Goal: Check status: Check status

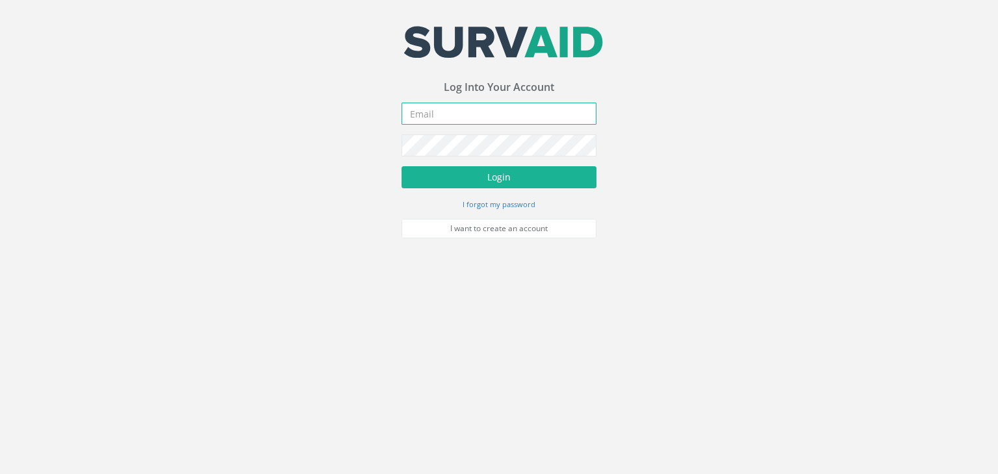
click at [437, 119] on input "email" at bounding box center [499, 114] width 195 height 22
type input "[PERSON_NAME][EMAIL_ADDRESS][DOMAIN_NAME]"
click at [402, 166] on button "Login" at bounding box center [499, 177] width 195 height 22
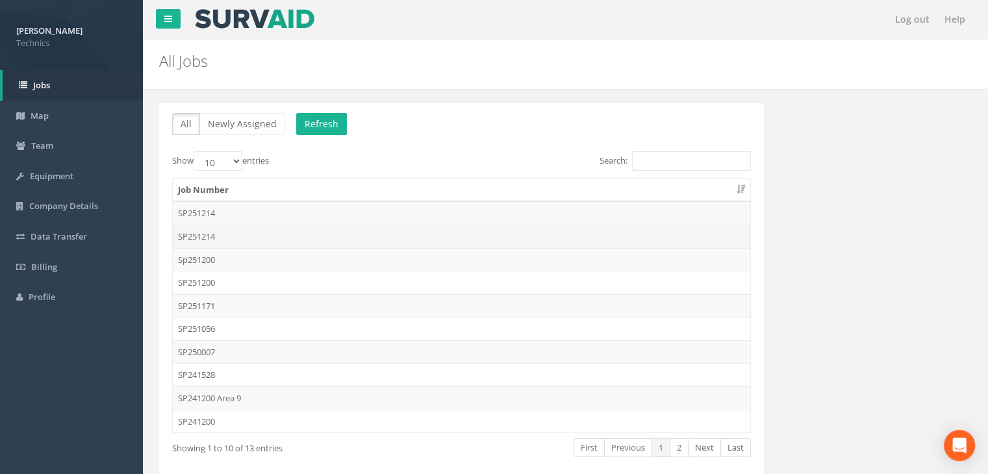
click at [237, 235] on td "SP251214" at bounding box center [462, 236] width 578 height 23
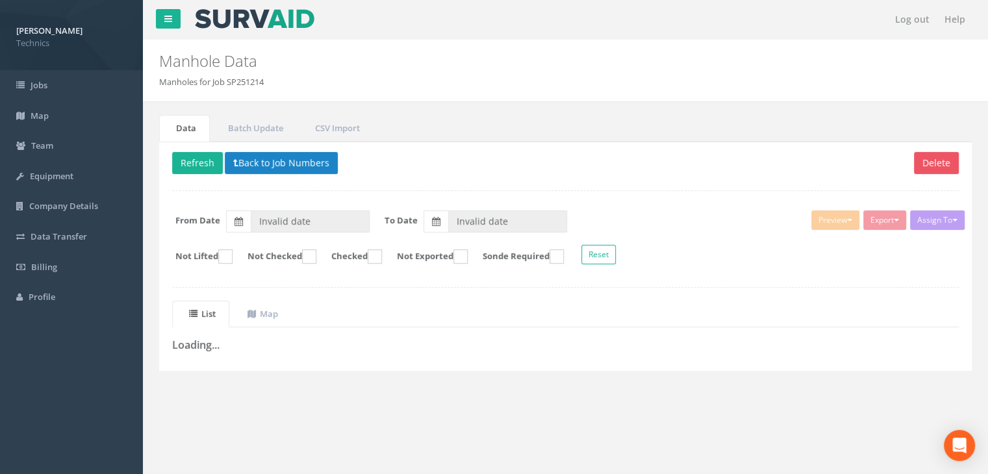
type input "[DATE]"
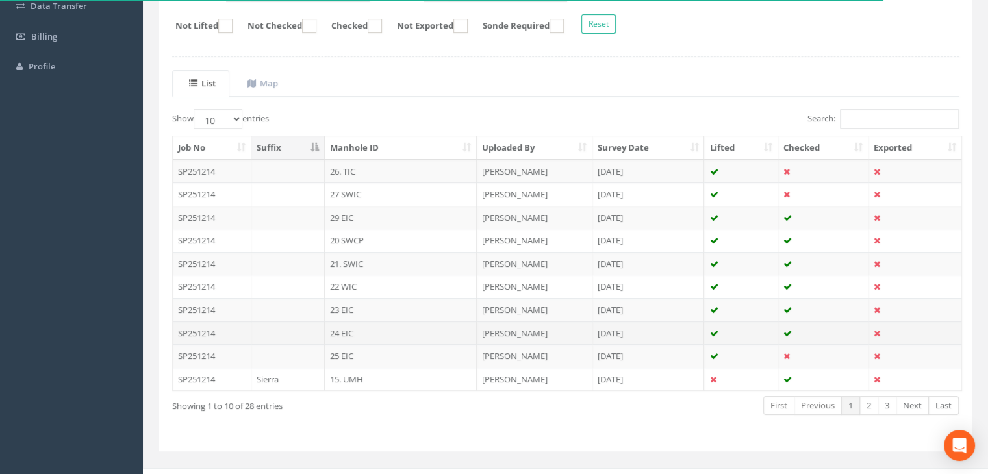
scroll to position [247, 0]
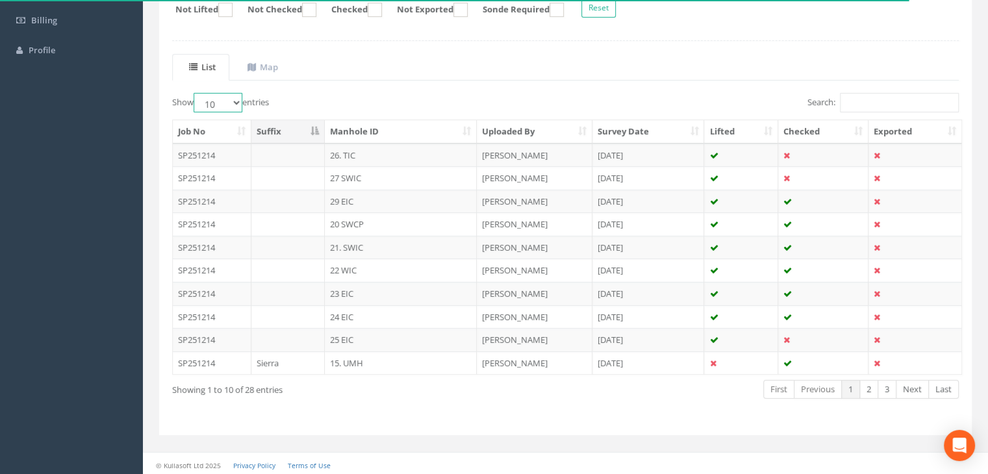
click at [227, 95] on select "10 25 50 100" at bounding box center [218, 102] width 49 height 19
select select "100"
click at [196, 93] on select "10 25 50 100" at bounding box center [218, 102] width 49 height 19
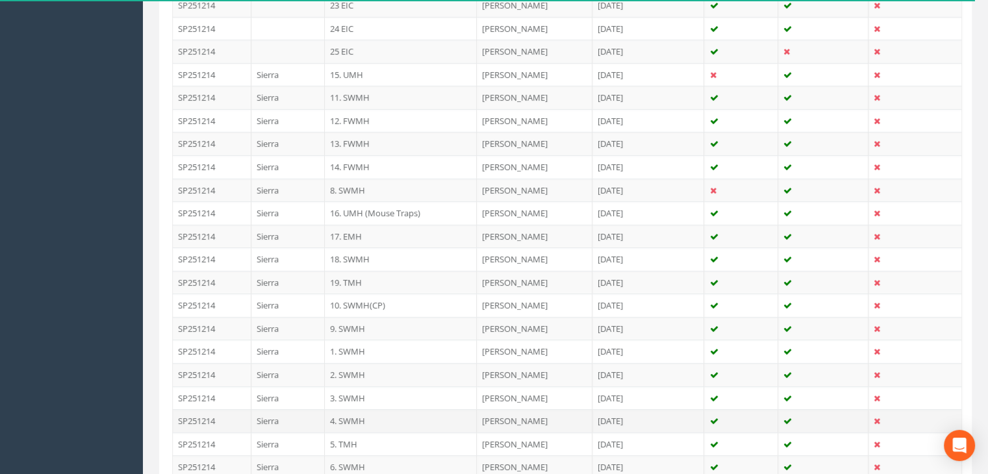
scroll to position [637, 0]
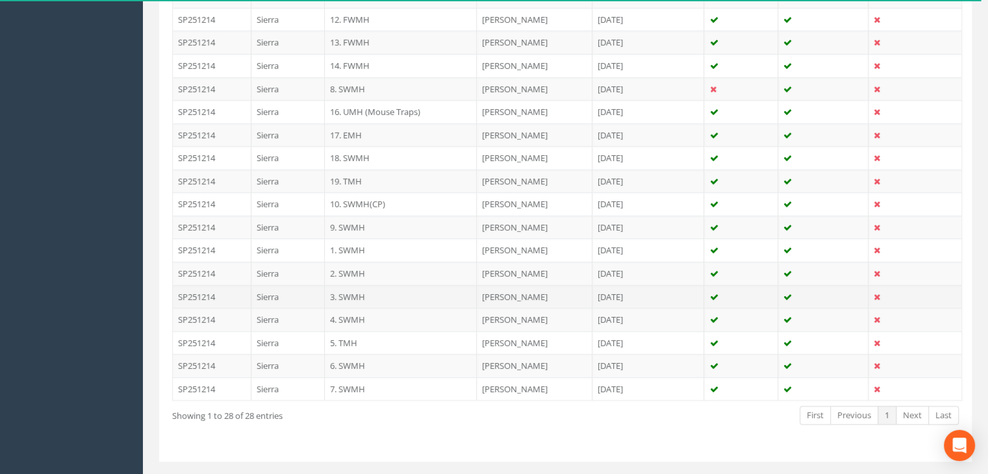
click at [361, 290] on td "3. SWMH" at bounding box center [401, 296] width 152 height 23
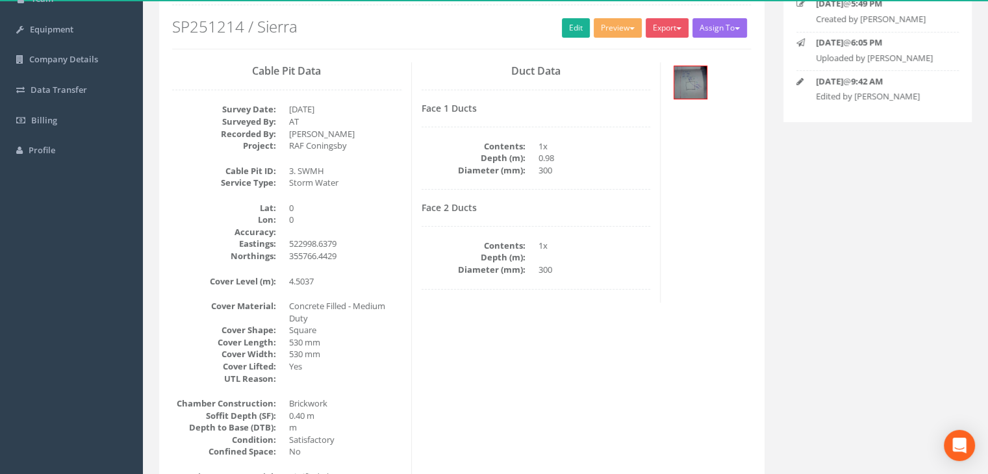
scroll to position [0, 0]
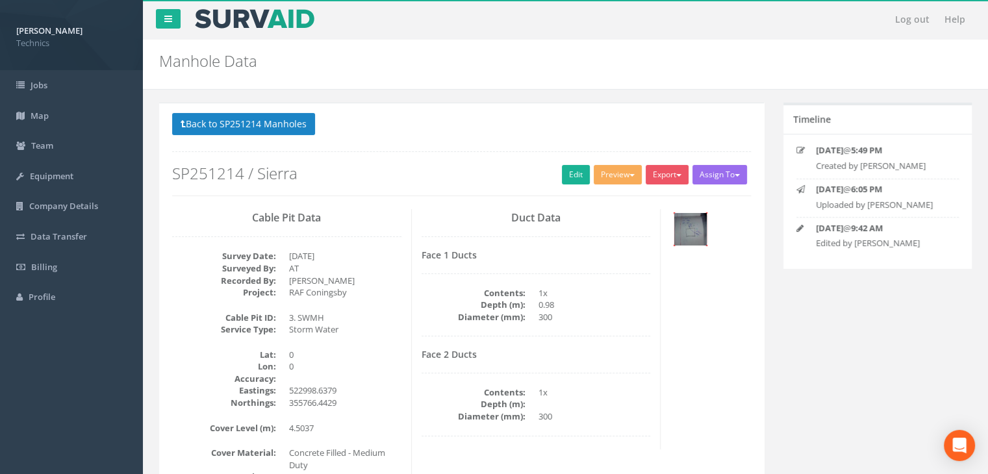
click at [689, 230] on img at bounding box center [690, 229] width 32 height 32
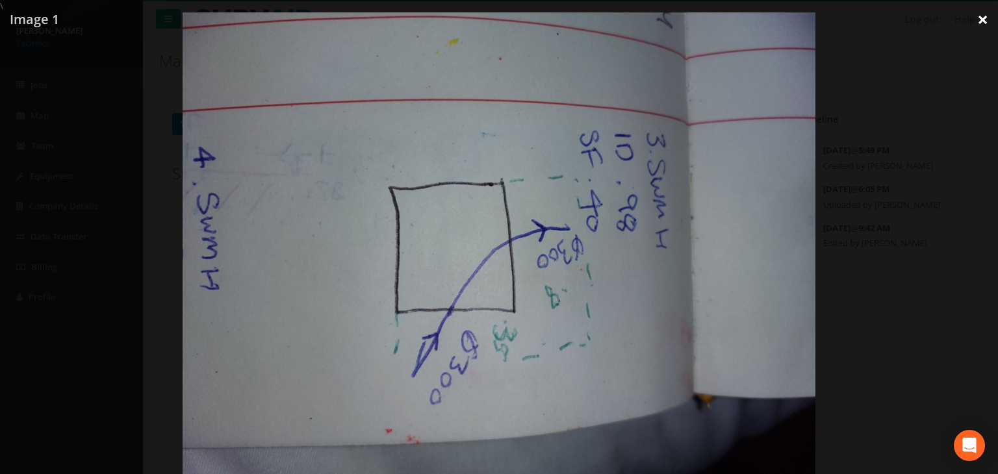
click at [980, 18] on link "×" at bounding box center [982, 19] width 31 height 39
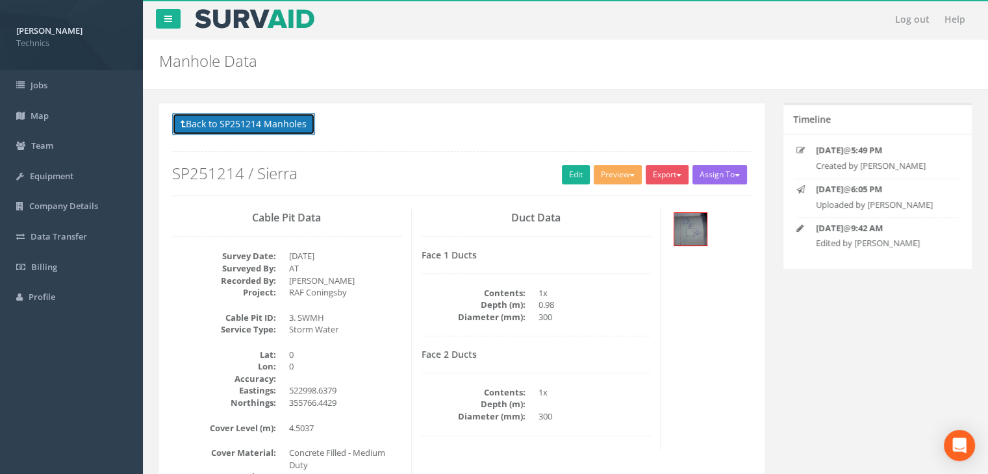
click at [242, 129] on button "Back to SP251214 Manholes" at bounding box center [243, 124] width 143 height 22
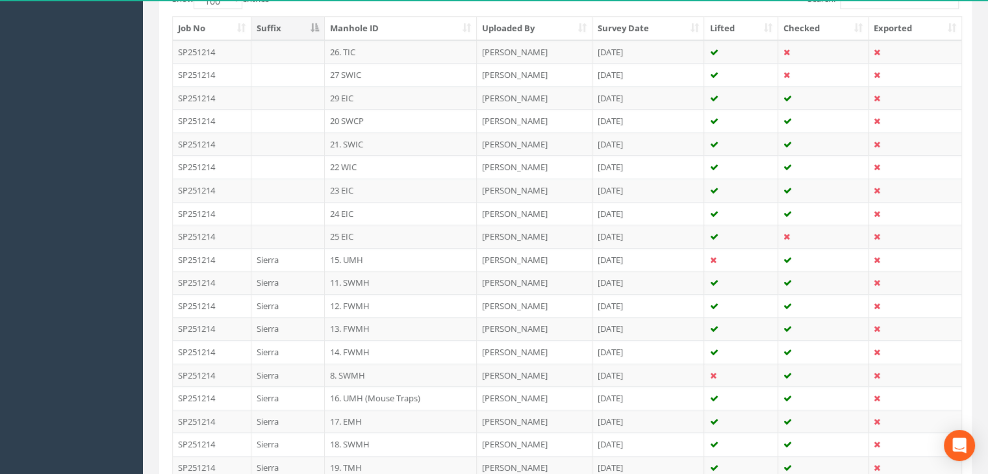
scroll to position [520, 0]
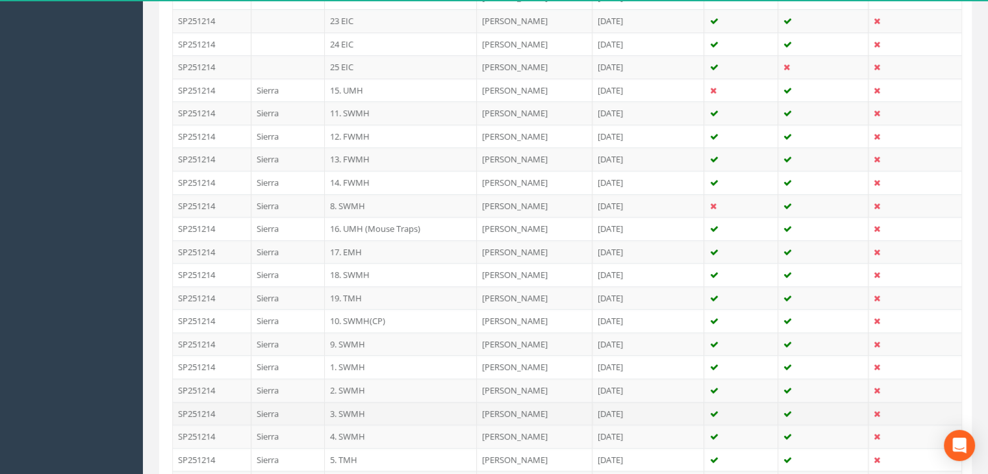
click at [357, 404] on td "3. SWMH" at bounding box center [401, 413] width 152 height 23
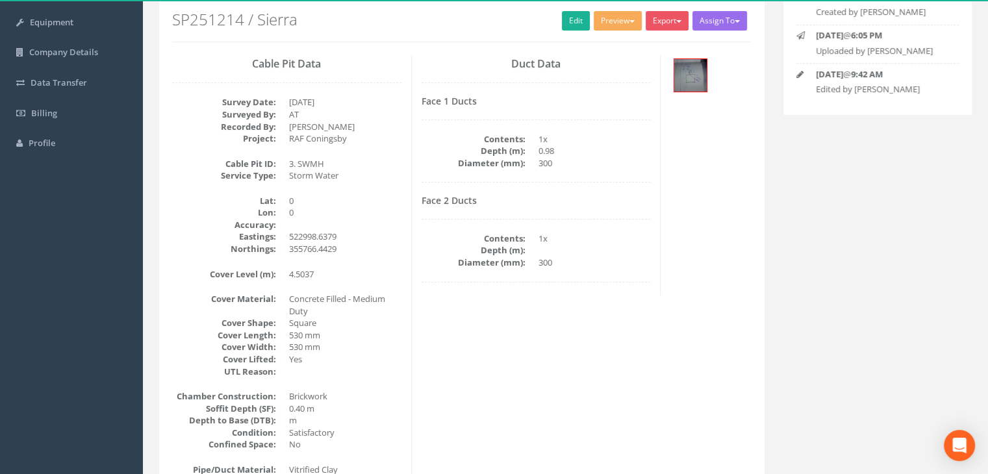
scroll to position [99, 0]
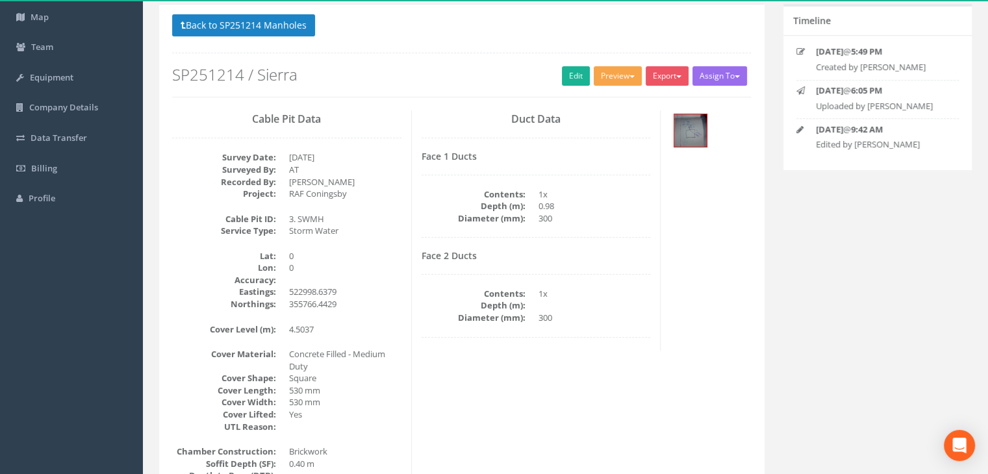
click at [616, 78] on button "Preview" at bounding box center [618, 75] width 48 height 19
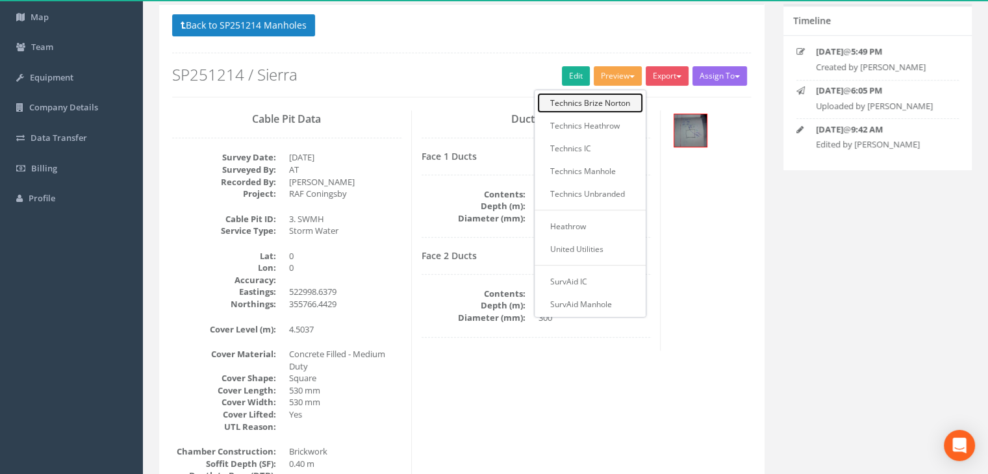
click at [605, 100] on link "Technics Brize Norton" at bounding box center [590, 103] width 106 height 20
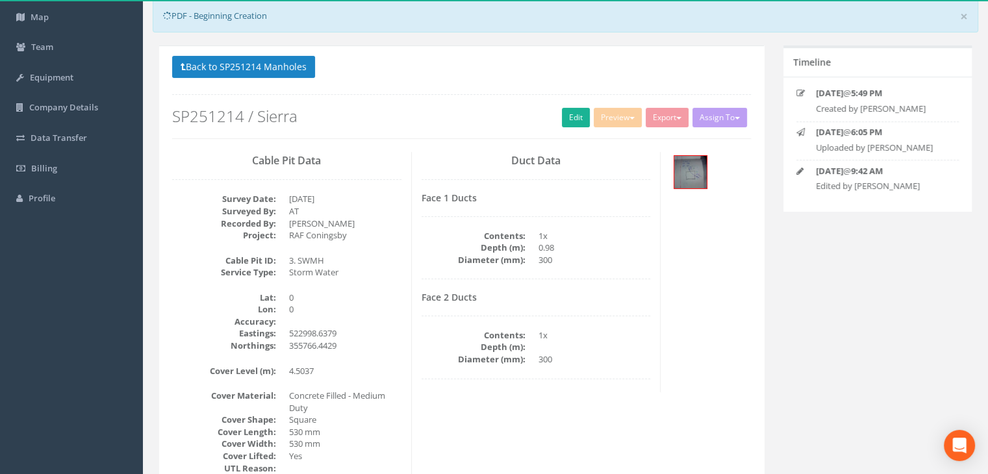
scroll to position [140, 0]
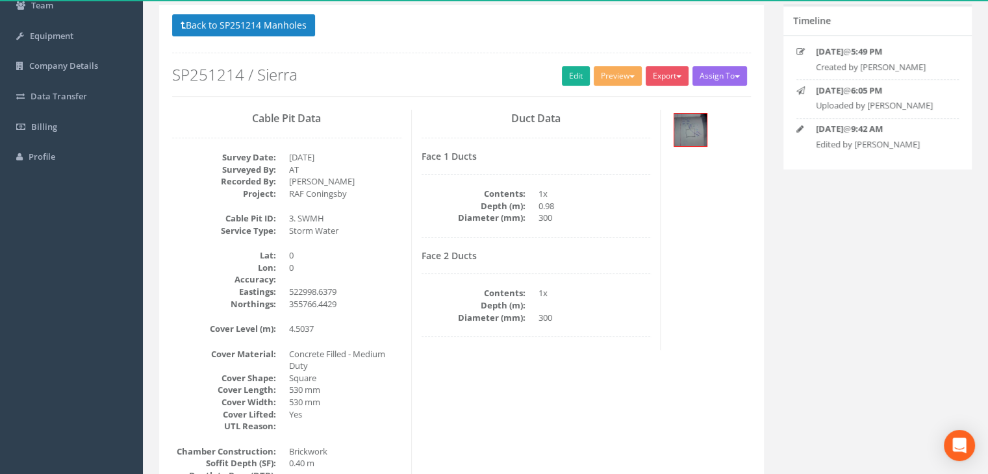
drag, startPoint x: 786, startPoint y: 324, endPoint x: 796, endPoint y: 303, distance: 23.8
click at [785, 324] on div "Back to SP251214 Manholes Back to Map Assign To No Companies Added Export Techn…" at bounding box center [565, 389] width 832 height 770
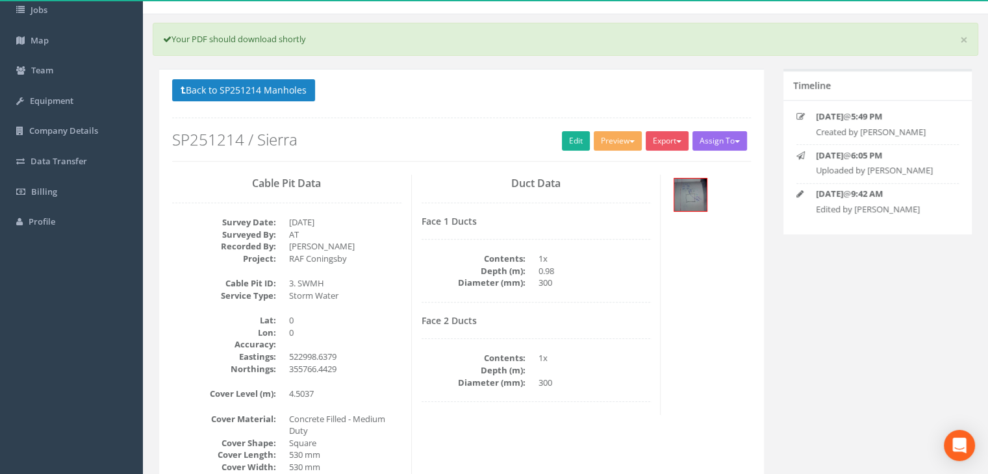
scroll to position [0, 0]
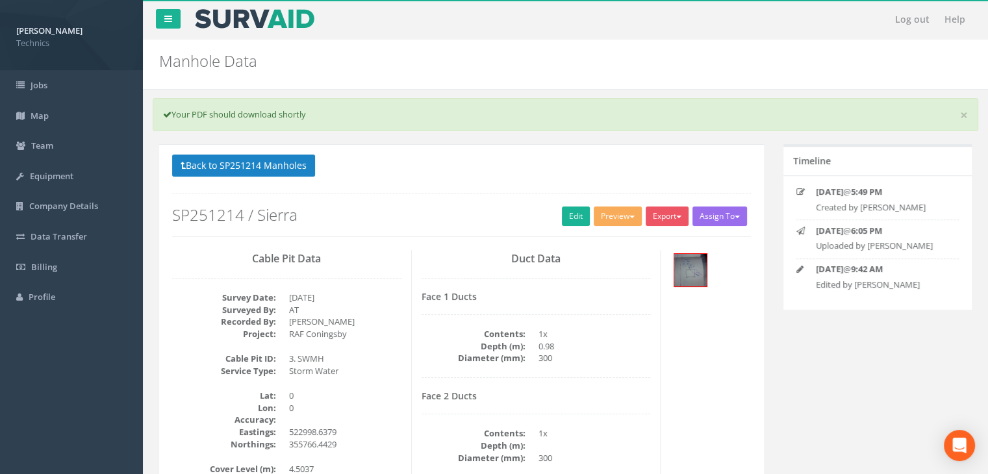
click at [821, 322] on div "Timeline [DATE] 5:49 PM Created by [PERSON_NAME] [DATE] 6:05 PM Uploaded by [PE…" at bounding box center [878, 235] width 208 height 182
click at [624, 217] on button "Preview" at bounding box center [618, 216] width 48 height 19
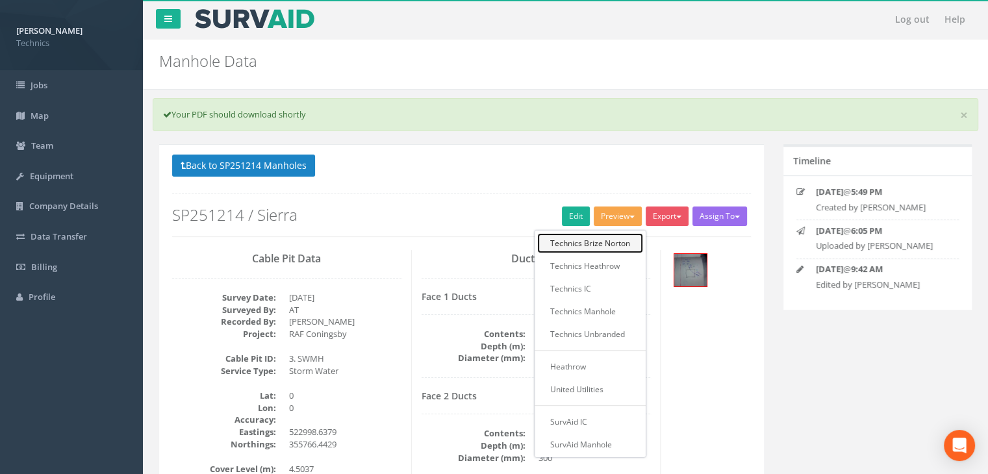
click at [606, 247] on link "Technics Brize Norton" at bounding box center [590, 243] width 106 height 20
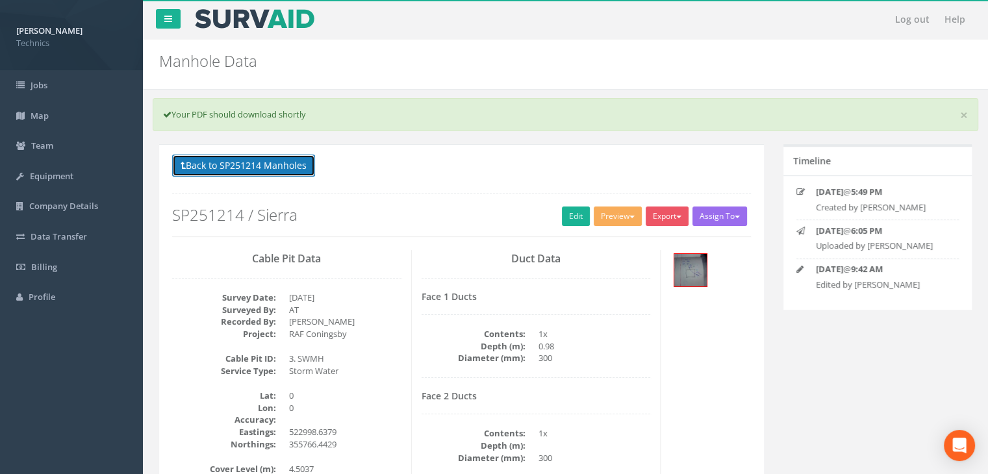
click at [290, 169] on button "Back to SP251214 Manholes" at bounding box center [243, 166] width 143 height 22
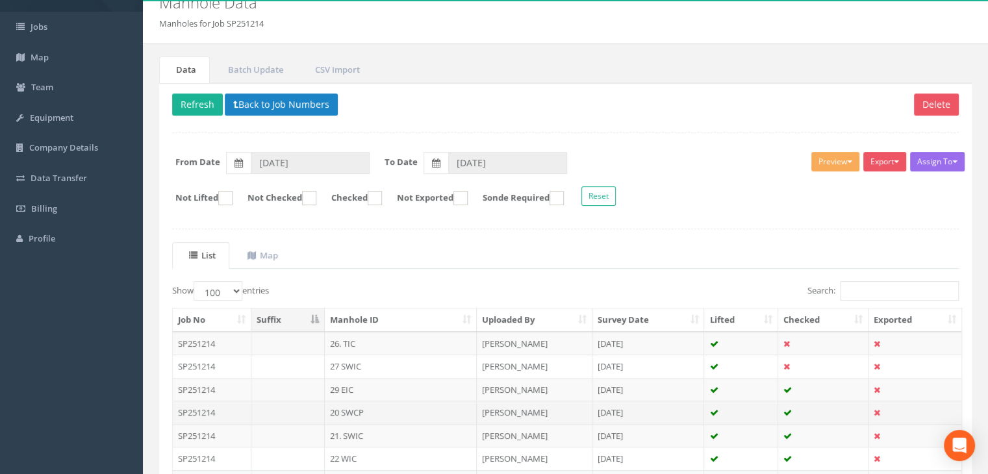
scroll to position [130, 0]
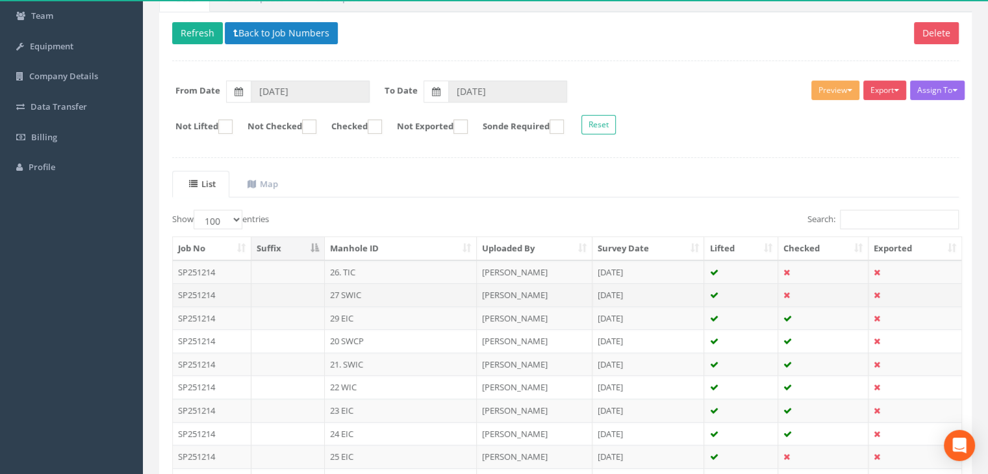
click at [377, 298] on td "27 SWIC" at bounding box center [401, 294] width 152 height 23
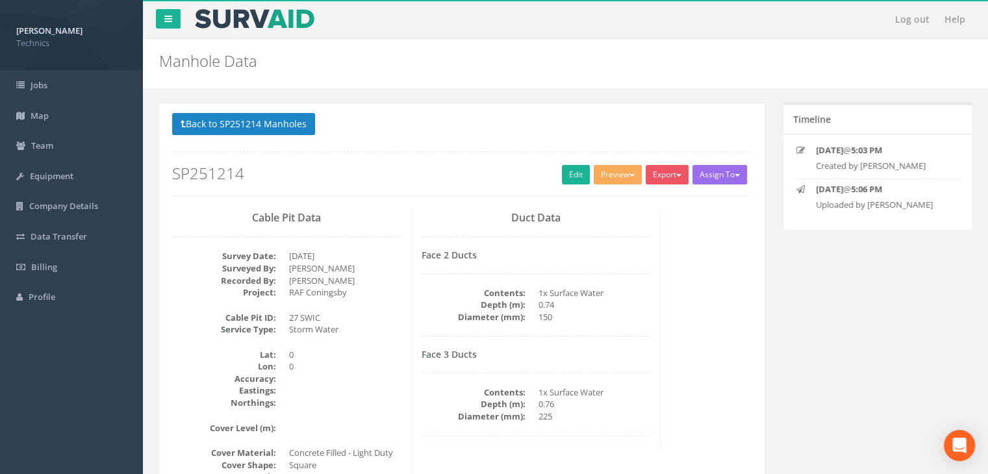
scroll to position [118, 0]
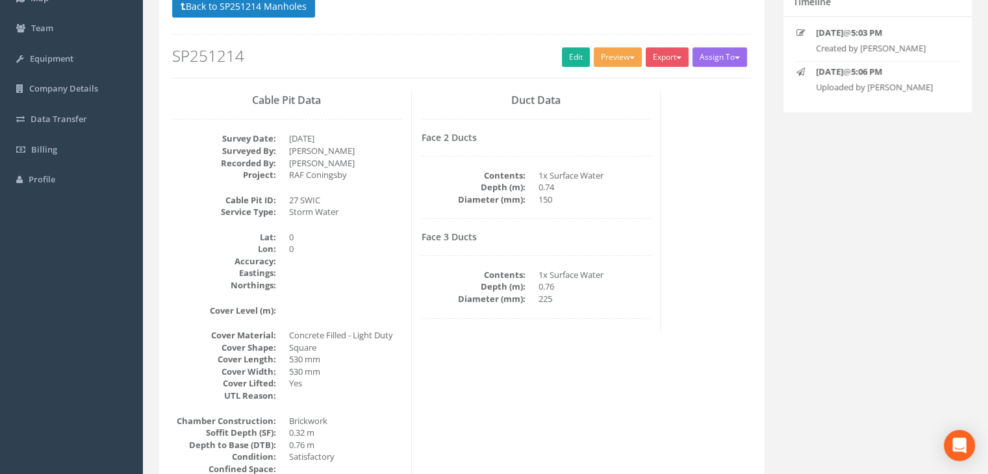
click at [613, 56] on button "Preview" at bounding box center [618, 56] width 48 height 19
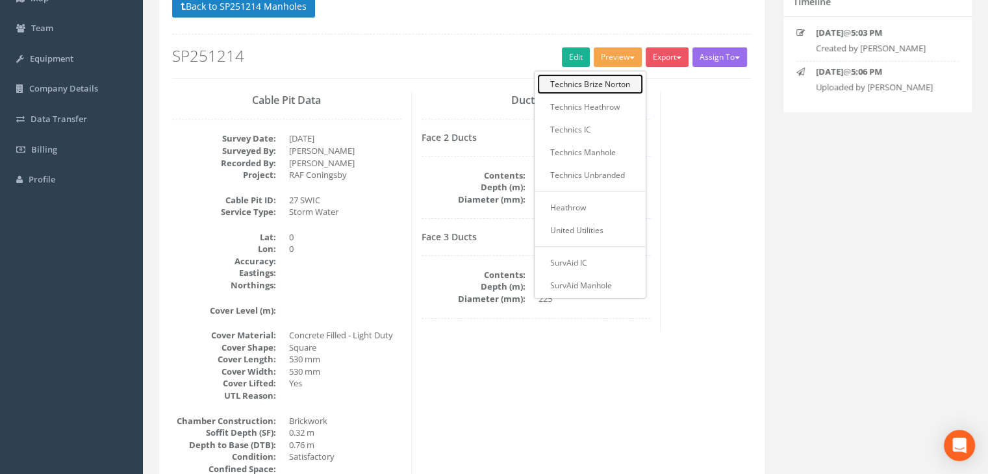
click at [608, 82] on link "Technics Brize Norton" at bounding box center [590, 84] width 106 height 20
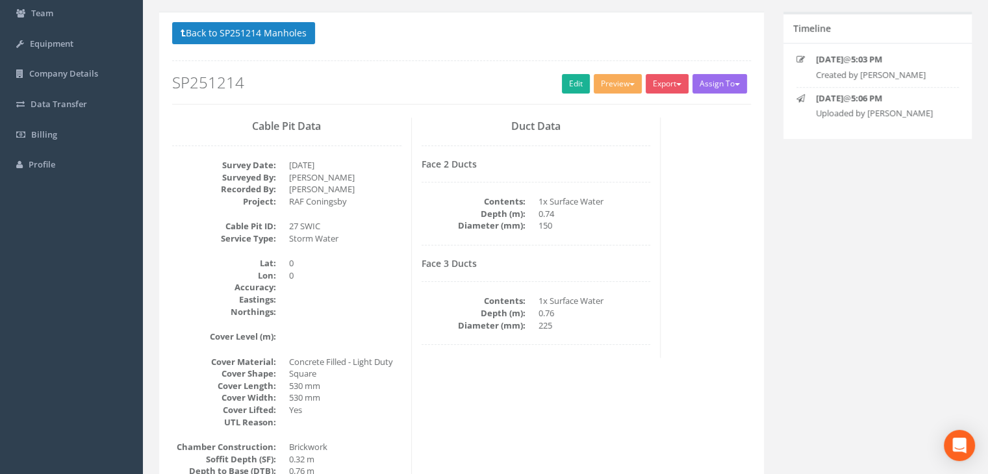
scroll to position [128, 0]
